Goal: Find specific page/section: Find specific page/section

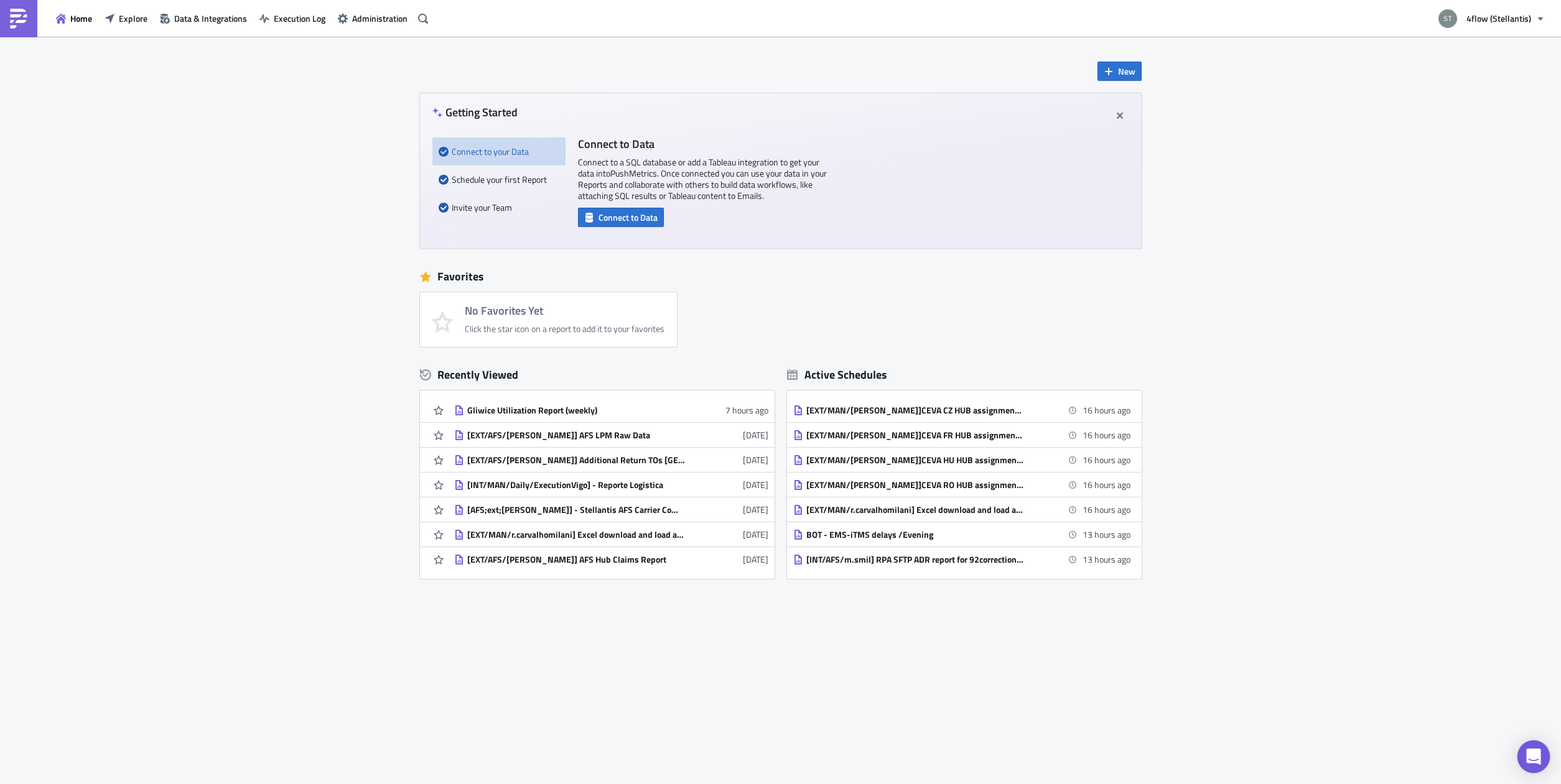
click at [1535, 752] on icon "Open Intercom Messenger" at bounding box center [1534, 757] width 15 height 16
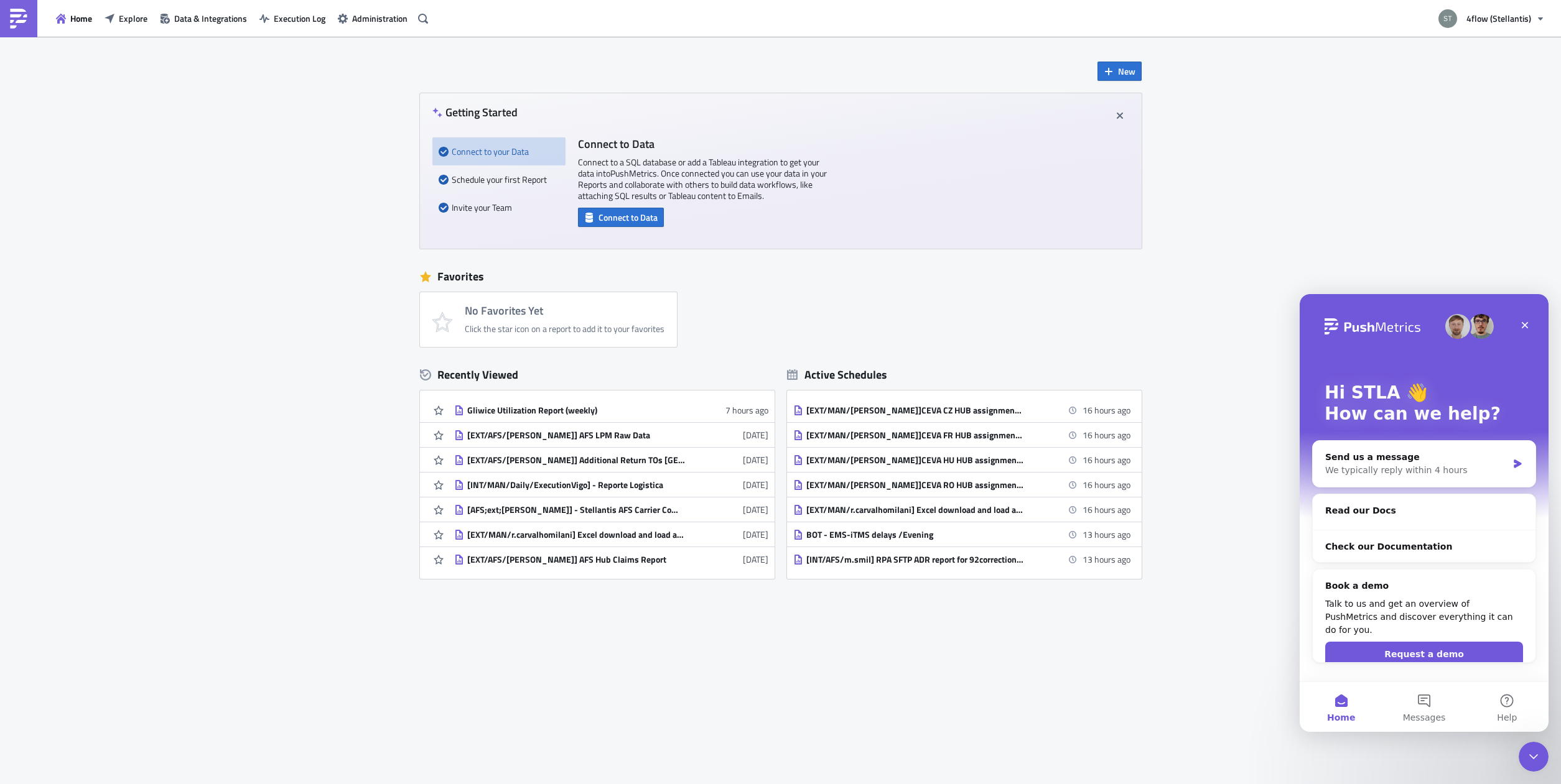
click at [1299, 196] on div "New Getting Started Connect to your Data Schedule your first Report Invite your…" at bounding box center [780, 410] width 1561 height 747
click at [188, 10] on button "Data & Integrations" at bounding box center [203, 18] width 100 height 20
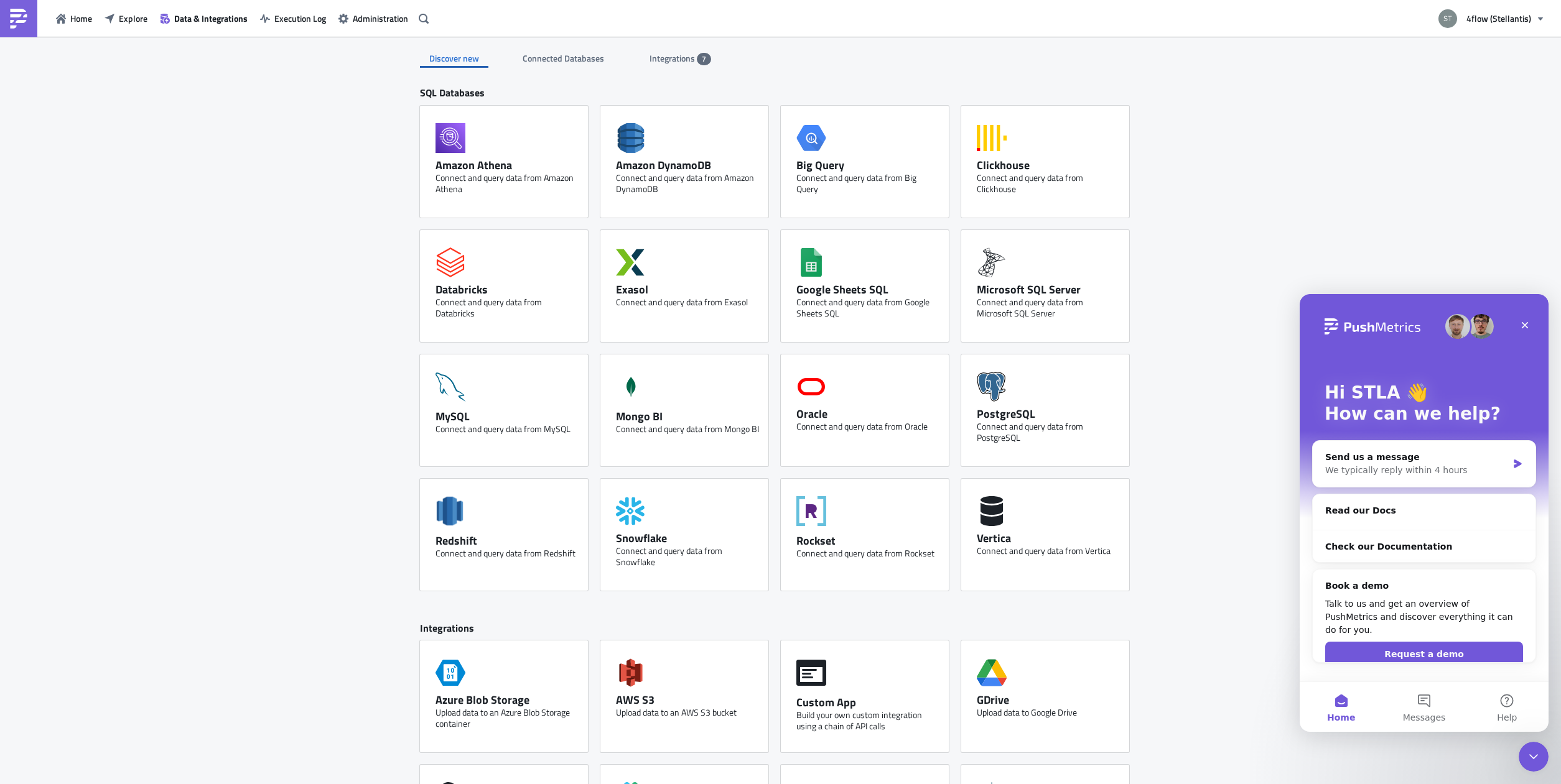
click at [1163, 415] on div "Discover new Connected Databases Integrations 7 SQL Databases Amazon Athena Con…" at bounding box center [780, 525] width 1561 height 977
click at [310, 13] on span "Execution Log" at bounding box center [300, 18] width 51 height 13
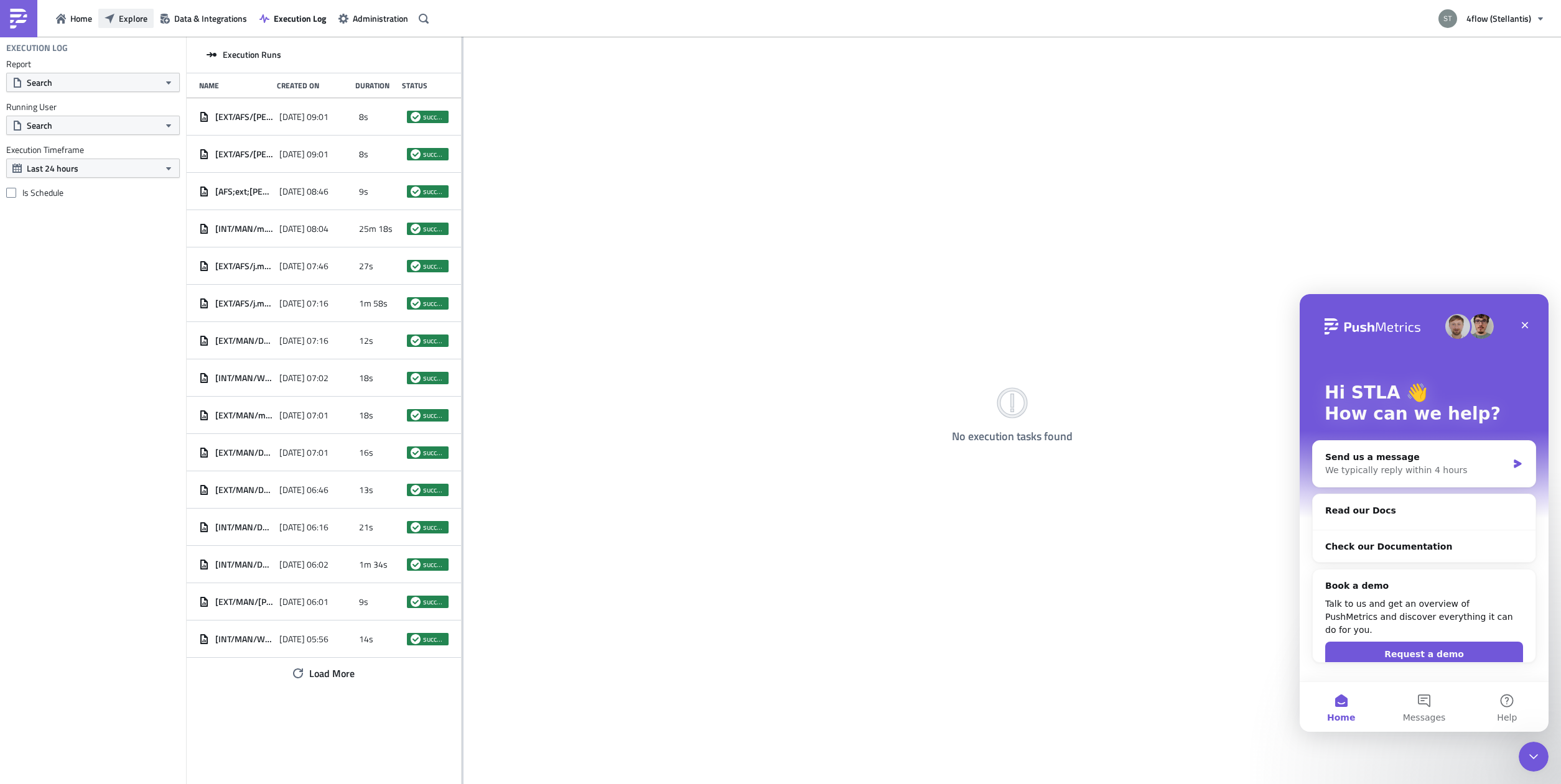
click at [138, 19] on span "Explore" at bounding box center [133, 18] width 29 height 13
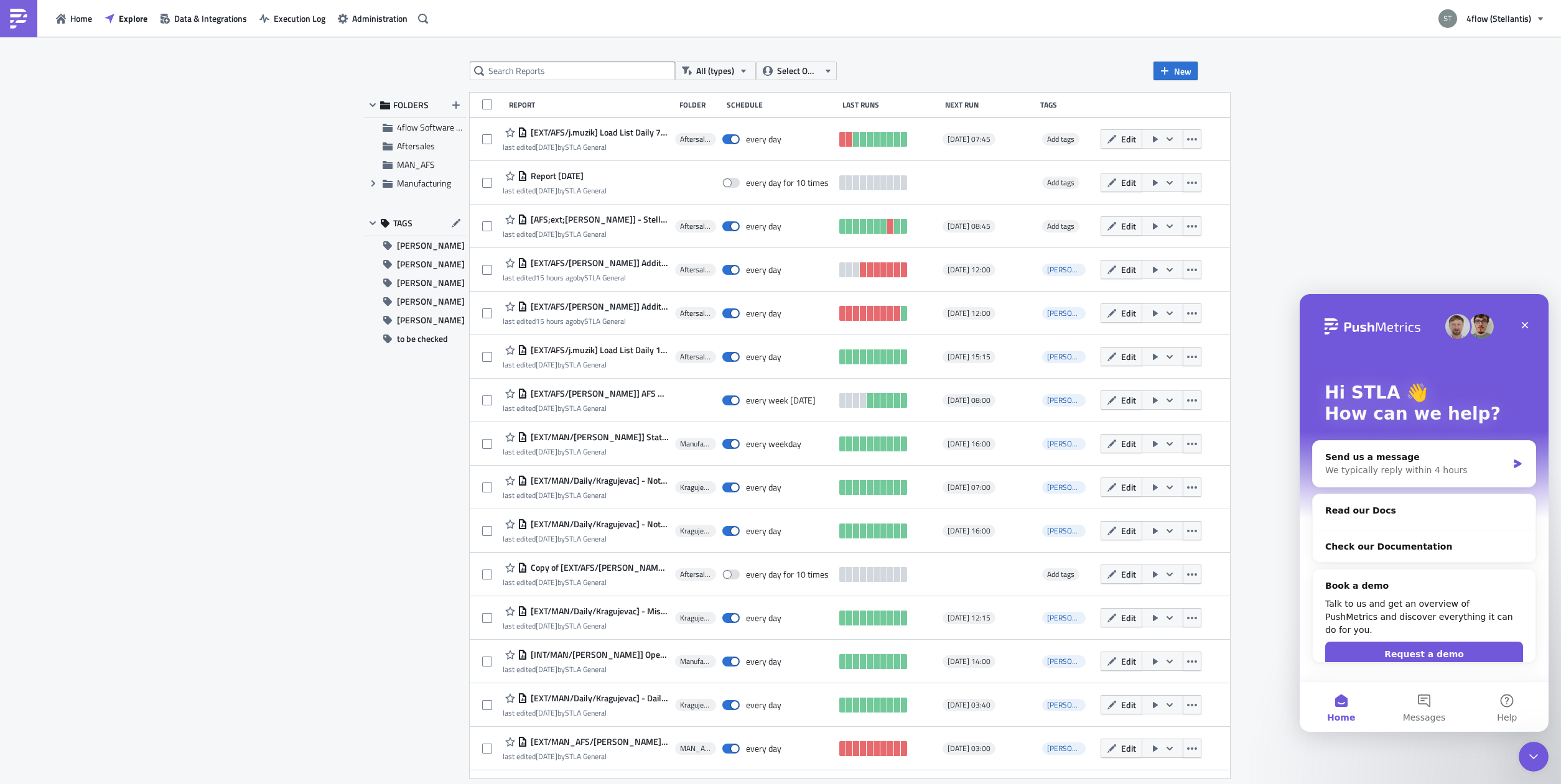
click at [541, 60] on div "All (types) Select Owner New FOLDERS 4flow Software KAM Aftersales MAN_AFS Expa…" at bounding box center [780, 412] width 1561 height 750
click at [539, 65] on input "text" at bounding box center [572, 71] width 205 height 19
type input "additional"
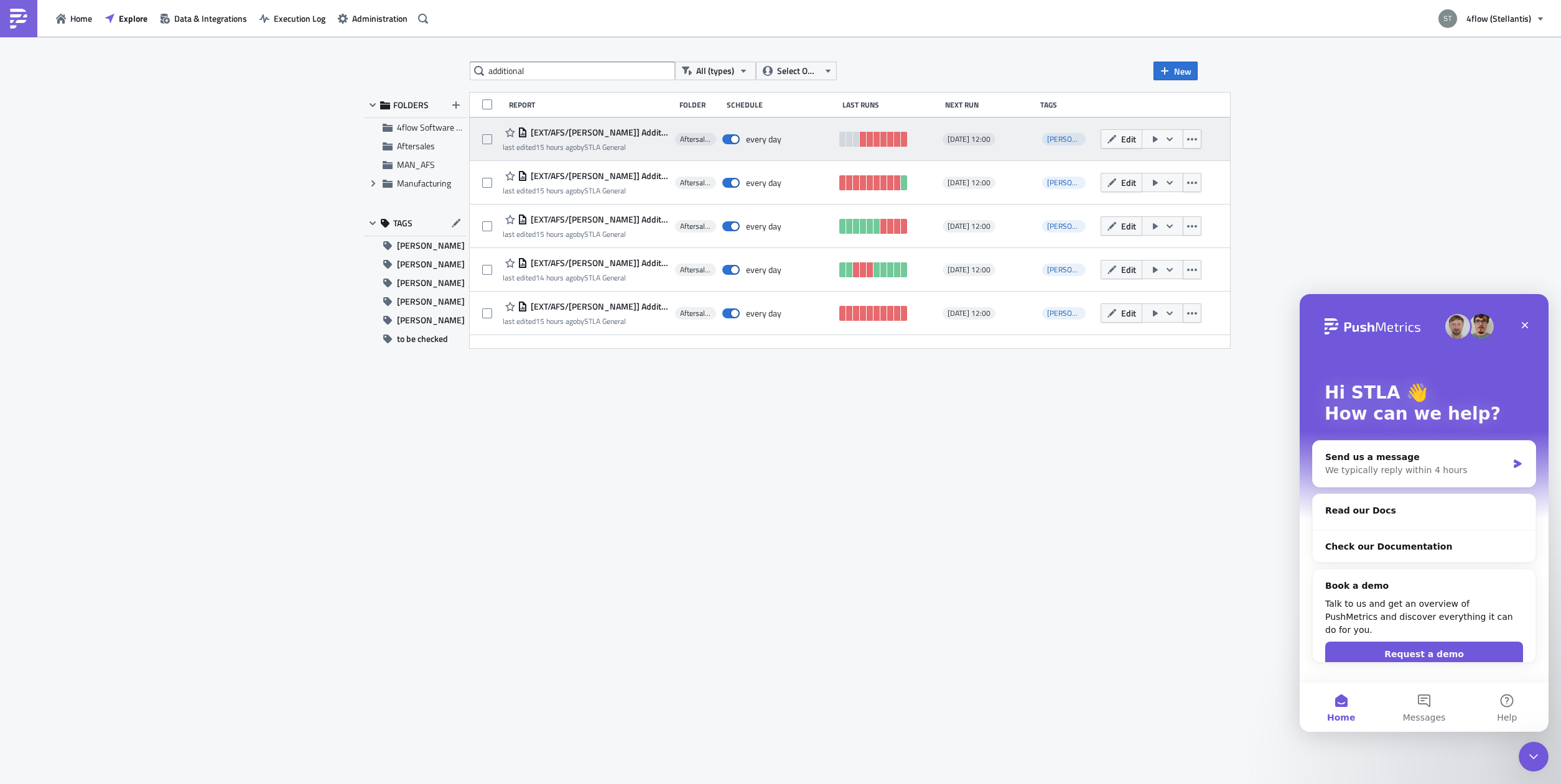
click at [620, 136] on span "[EXT/AFS/[PERSON_NAME]] Additional Return TOs Rivalta" at bounding box center [598, 132] width 141 height 11
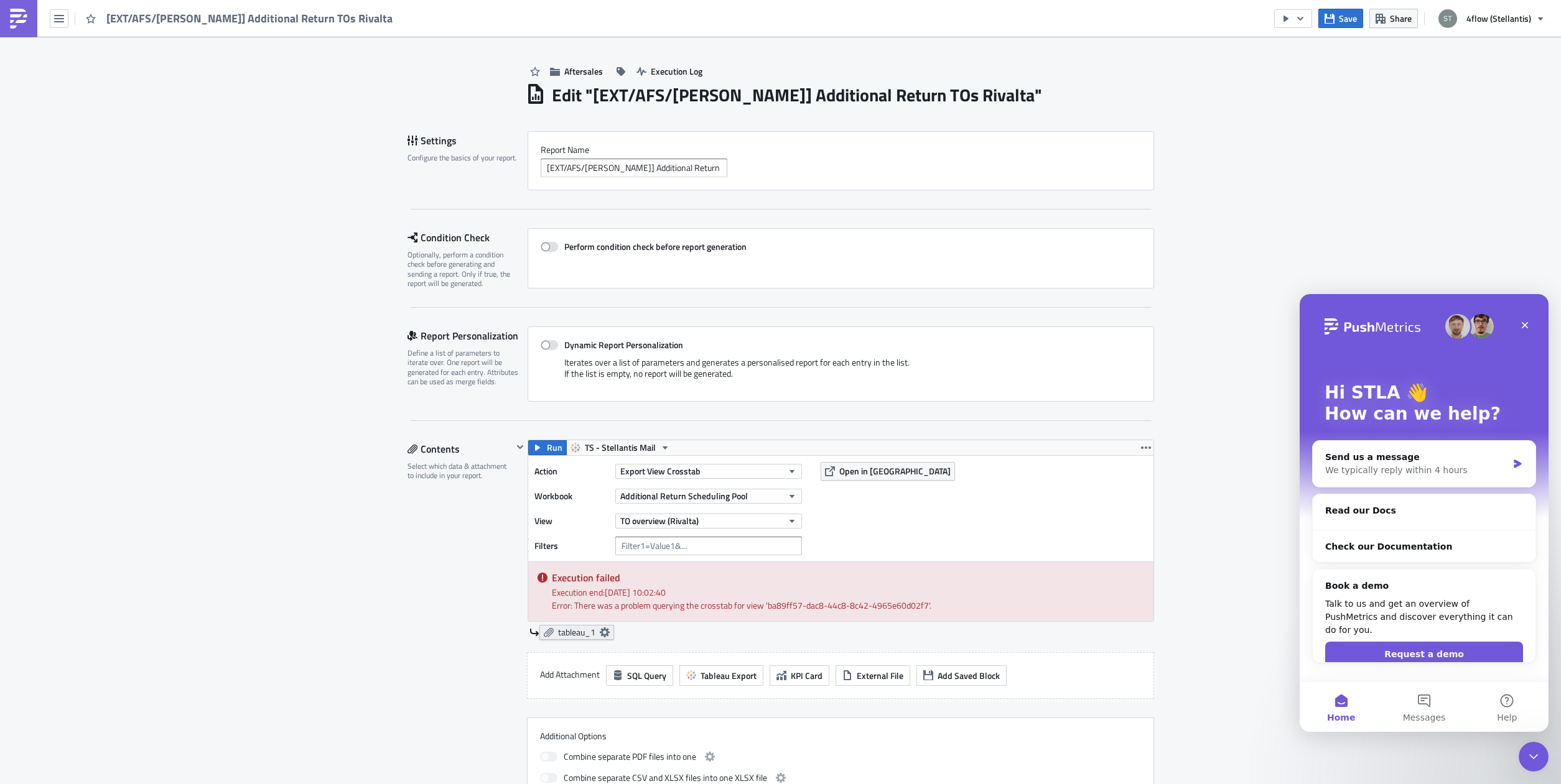
click at [602, 635] on icon at bounding box center [604, 633] width 10 height 10
click at [440, 606] on div "Contents Select which data & attachment to include in your report." at bounding box center [460, 623] width 105 height 366
